Goal: Information Seeking & Learning: Learn about a topic

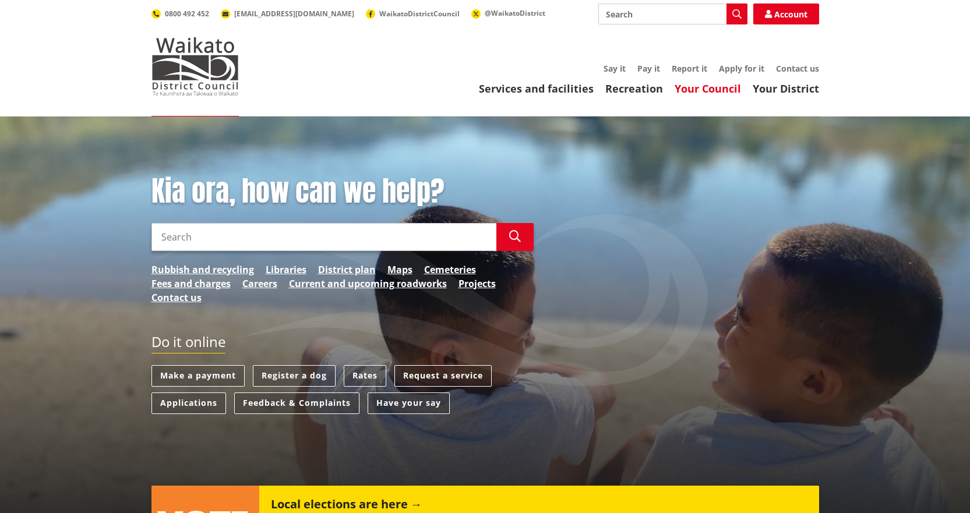
click at [719, 89] on link "Your Council" at bounding box center [708, 89] width 66 height 14
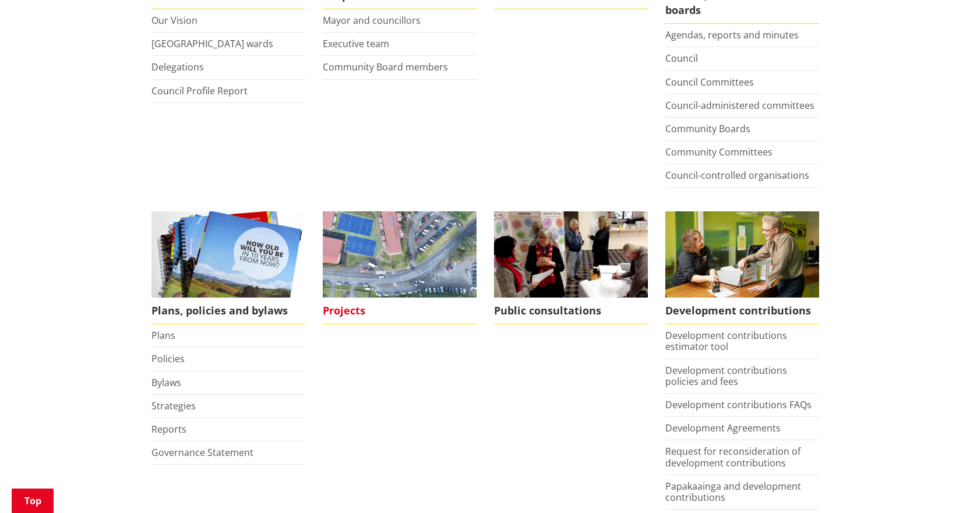
scroll to position [349, 0]
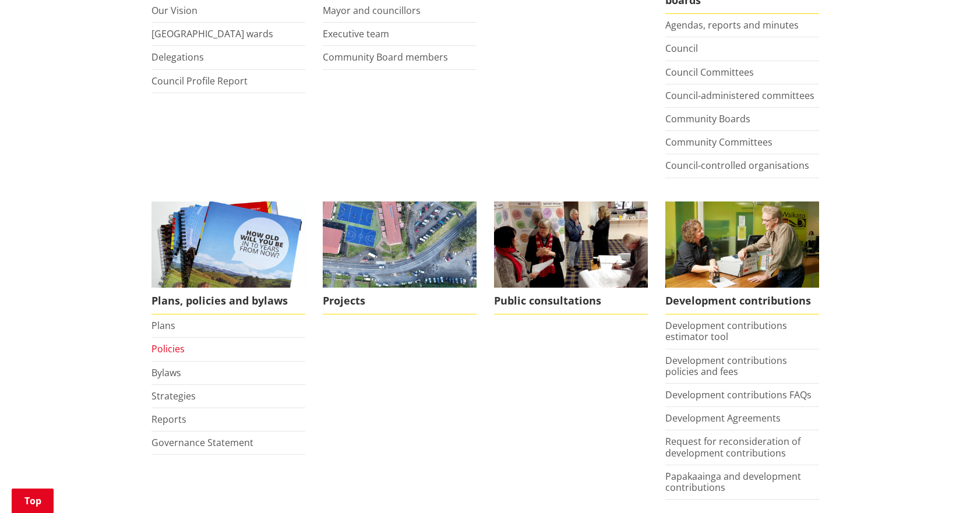
click at [171, 349] on link "Policies" at bounding box center [167, 349] width 33 height 13
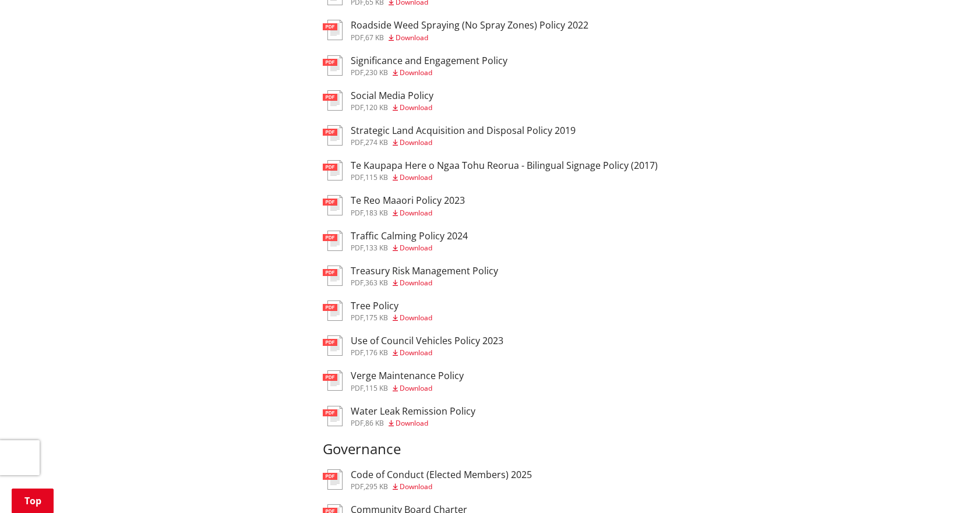
scroll to position [1340, 0]
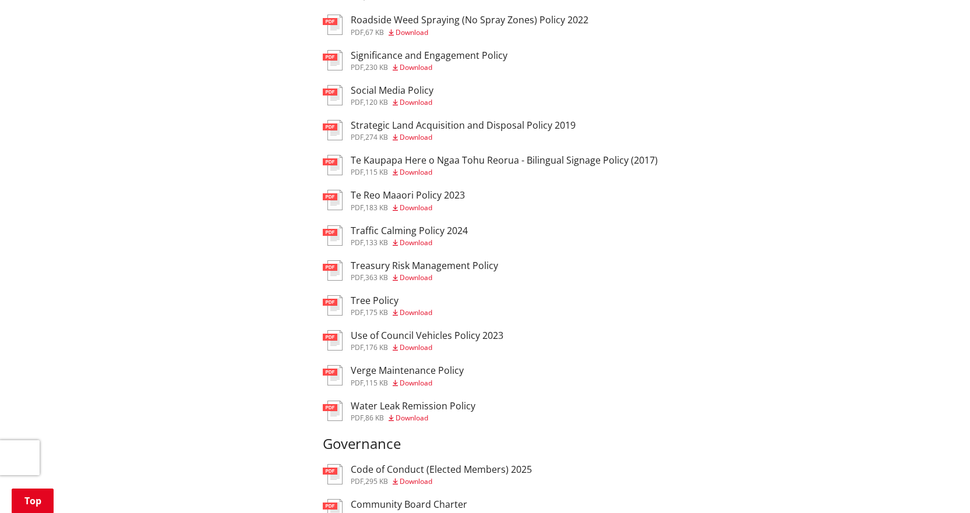
click at [422, 376] on h3 "Verge Maintenance Policy" at bounding box center [407, 370] width 113 height 11
